Goal: Task Accomplishment & Management: Manage account settings

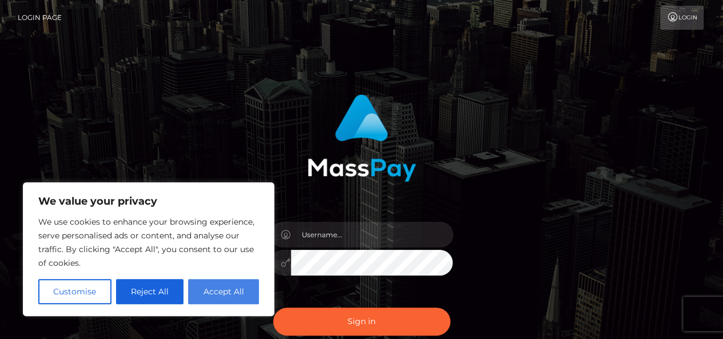
click at [211, 290] on button "Accept All" at bounding box center [223, 291] width 71 height 25
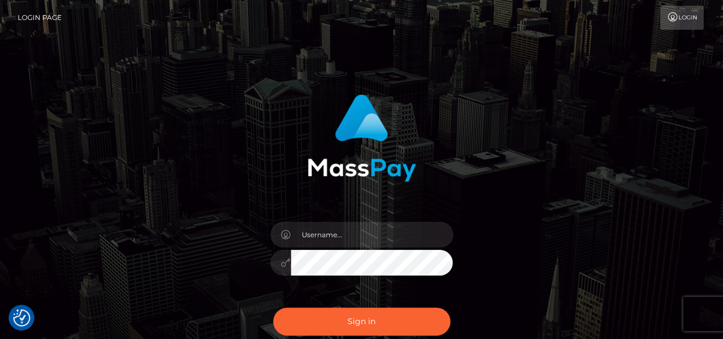
checkbox input "true"
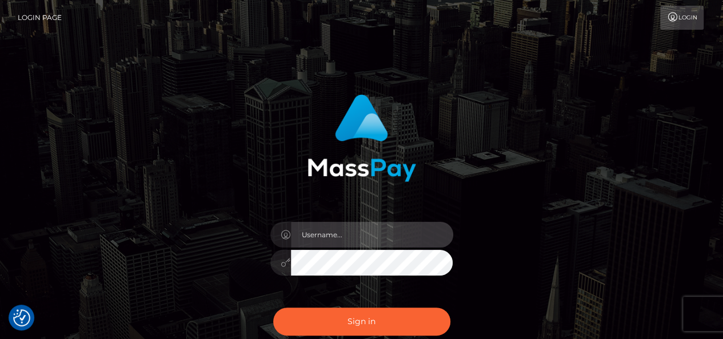
click at [320, 238] on input "text" at bounding box center [372, 235] width 162 height 26
type input "divascoms@gmail.com"
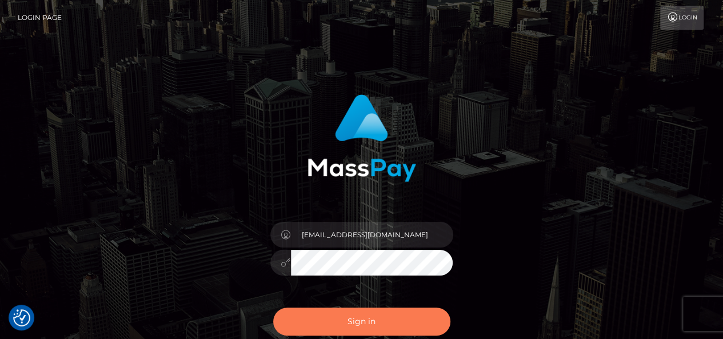
click at [344, 323] on button "Sign in" at bounding box center [361, 321] width 177 height 28
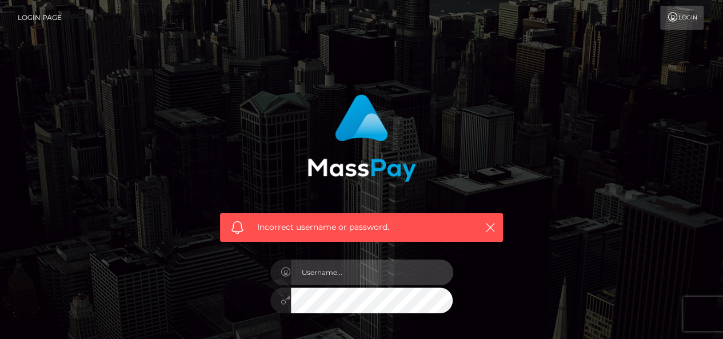
click at [328, 272] on input "text" at bounding box center [372, 272] width 162 height 26
checkbox input "true"
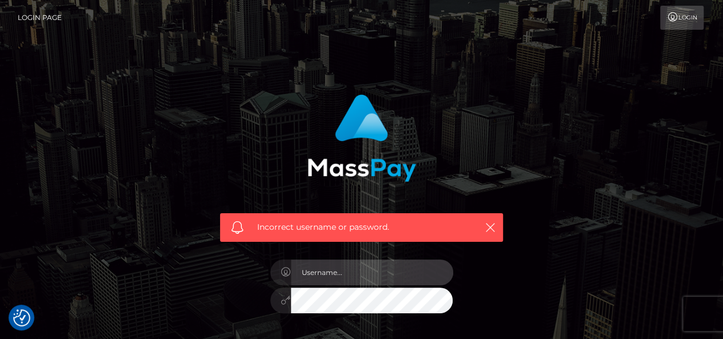
type input "[EMAIL_ADDRESS][DOMAIN_NAME]"
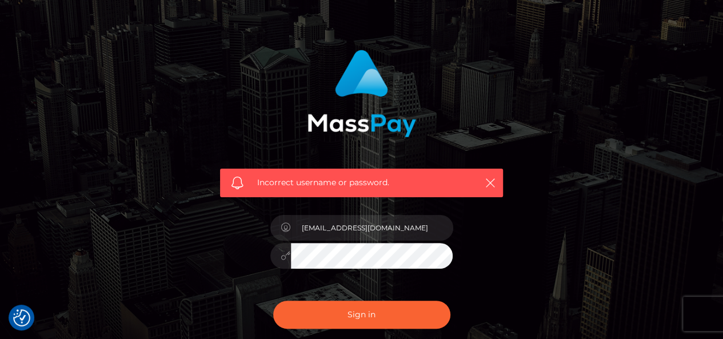
scroll to position [69, 0]
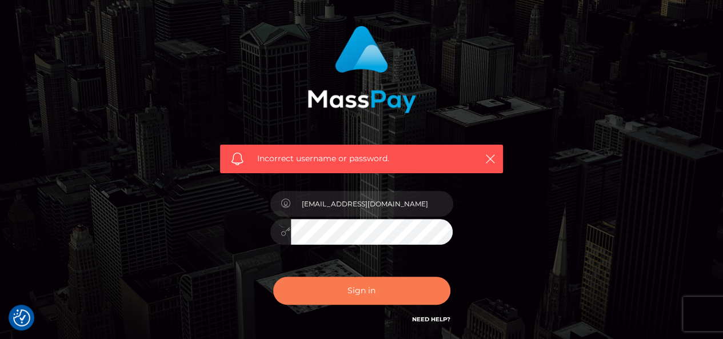
click at [352, 293] on button "Sign in" at bounding box center [361, 290] width 177 height 28
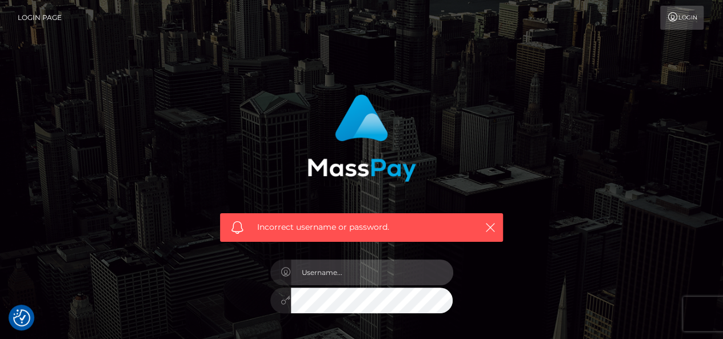
click at [340, 276] on input "text" at bounding box center [372, 272] width 162 height 26
type input "[EMAIL_ADDRESS][DOMAIN_NAME]"
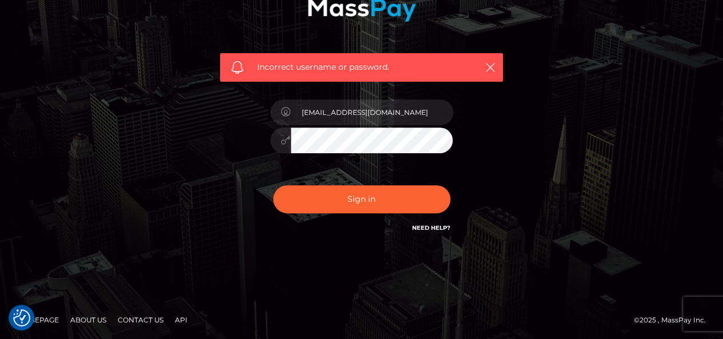
scroll to position [161, 0]
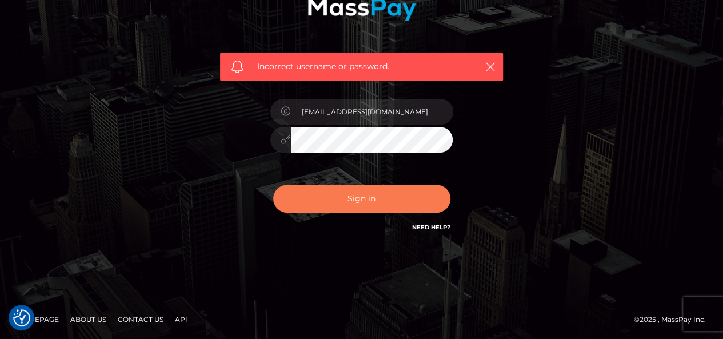
click at [347, 200] on button "Sign in" at bounding box center [361, 199] width 177 height 28
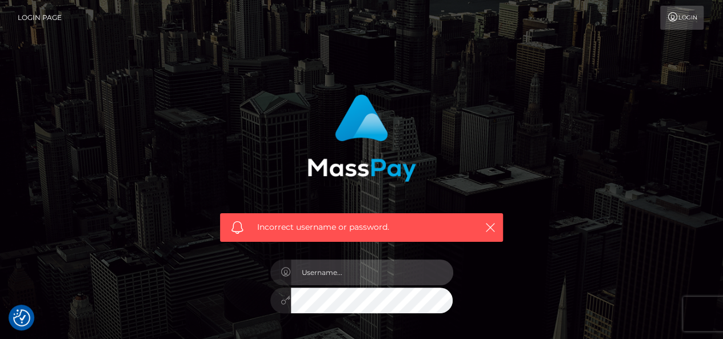
click at [329, 278] on input "text" at bounding box center [372, 272] width 162 height 26
type input "[EMAIL_ADDRESS][DOMAIN_NAME]"
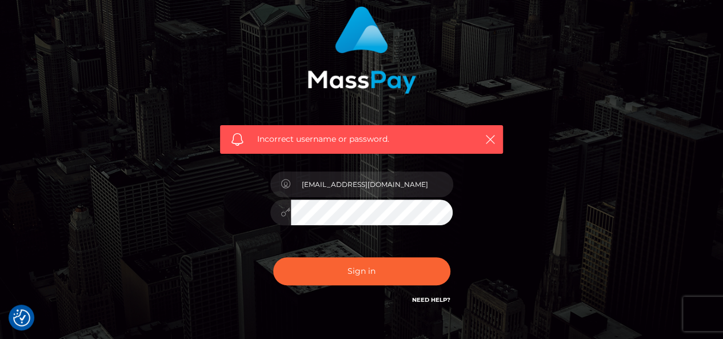
scroll to position [91, 0]
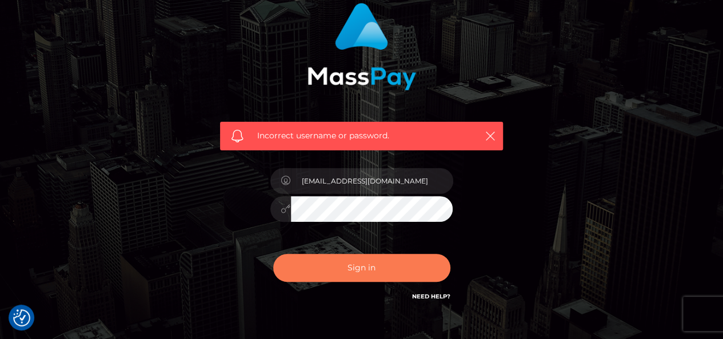
click at [327, 268] on button "Sign in" at bounding box center [361, 268] width 177 height 28
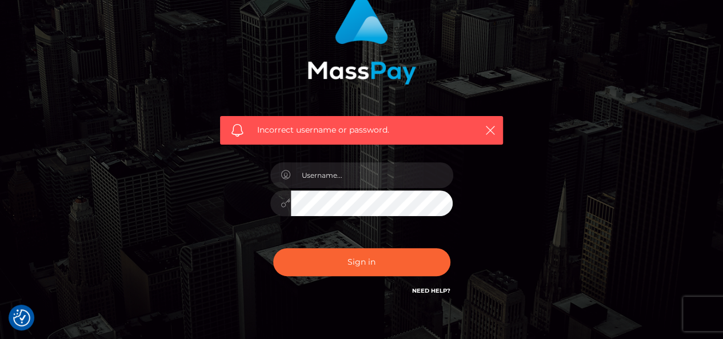
scroll to position [114, 0]
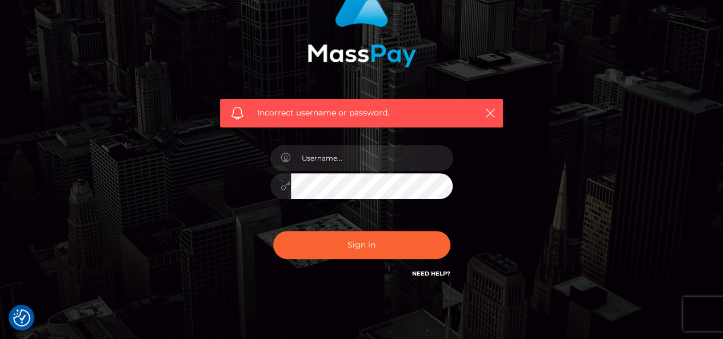
click at [439, 272] on link "Need Help?" at bounding box center [431, 273] width 38 height 7
click at [430, 271] on link "Need Help?" at bounding box center [431, 273] width 38 height 7
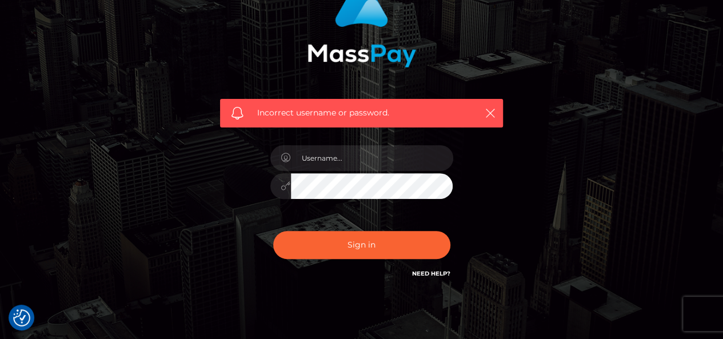
click at [430, 271] on link "Need Help?" at bounding box center [431, 273] width 38 height 7
